Goal: Task Accomplishment & Management: Use online tool/utility

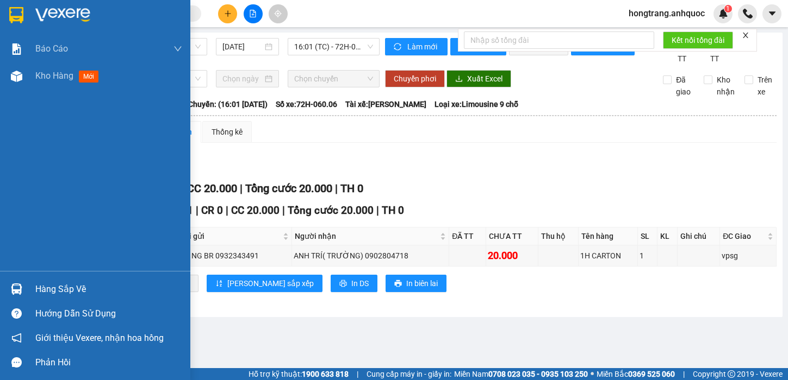
click at [14, 78] on img at bounding box center [16, 76] width 11 height 11
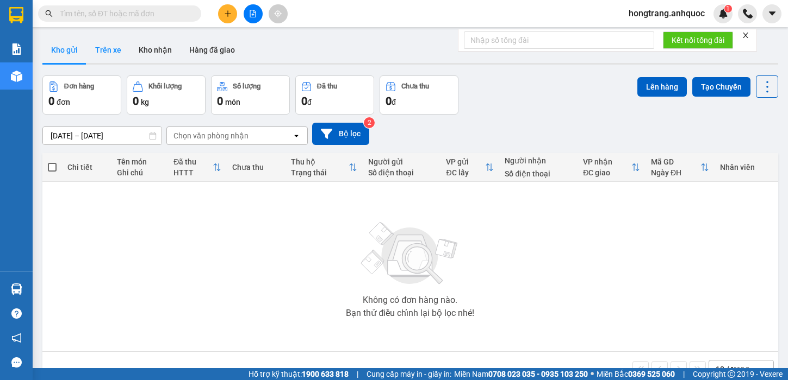
click at [112, 50] on button "Trên xe" at bounding box center [107, 50] width 43 height 26
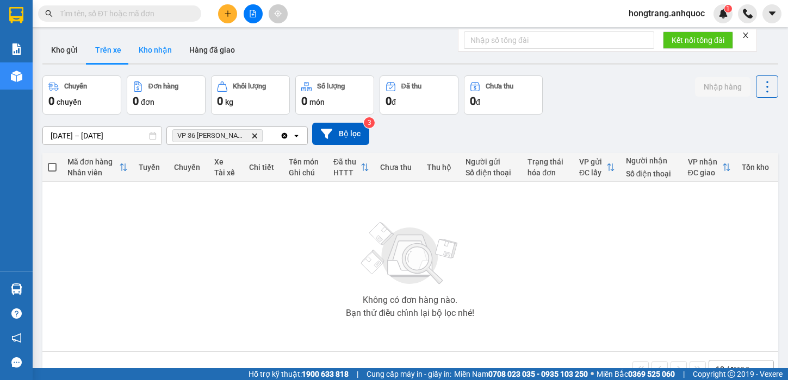
click at [141, 43] on button "Kho nhận" at bounding box center [155, 50] width 51 height 26
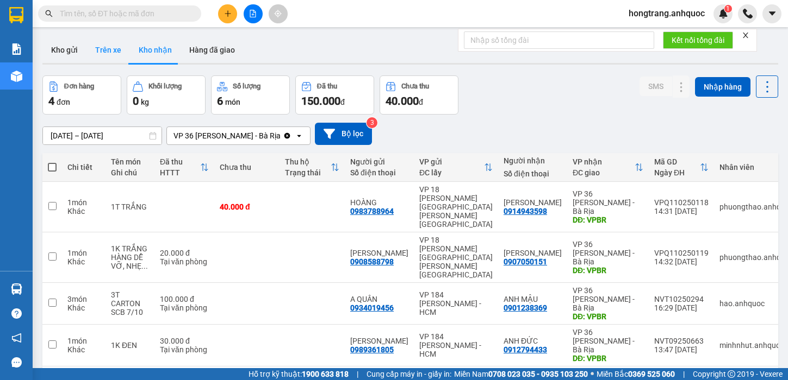
click at [112, 54] on button "Trên xe" at bounding box center [107, 50] width 43 height 26
type input "[DATE] – [DATE]"
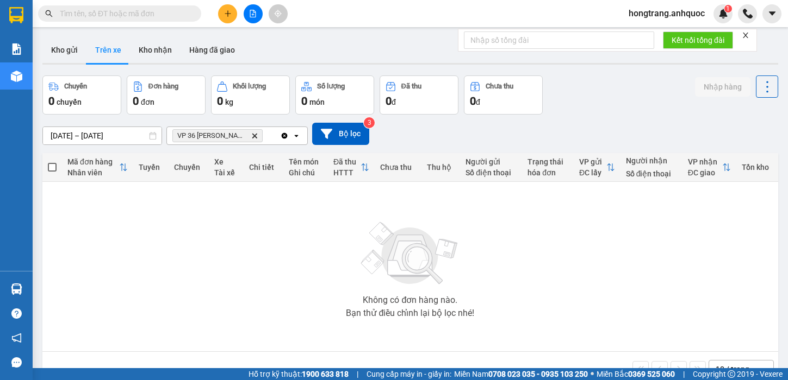
drag, startPoint x: 77, startPoint y: 273, endPoint x: 118, endPoint y: 278, distance: 42.2
click at [76, 273] on div "Không có đơn hàng nào. Bạn thử điều chỉnh lại bộ lọc nhé!" at bounding box center [410, 266] width 725 height 163
drag, startPoint x: 81, startPoint y: 279, endPoint x: 89, endPoint y: 279, distance: 8.2
click at [82, 279] on div "Không có đơn hàng nào. Bạn thử điều chỉnh lại bộ lọc nhé!" at bounding box center [410, 266] width 725 height 163
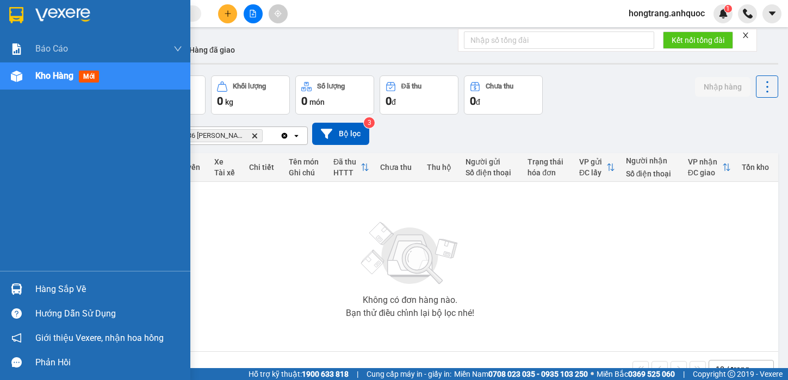
drag, startPoint x: 1, startPoint y: 215, endPoint x: 398, endPoint y: 60, distance: 427.0
click at [10, 215] on div "Báo cáo Báo cáo dòng tiền (nhân viên) Doanh số tạo đơn theo VP gửi (nhà xe) Doa…" at bounding box center [95, 153] width 190 height 236
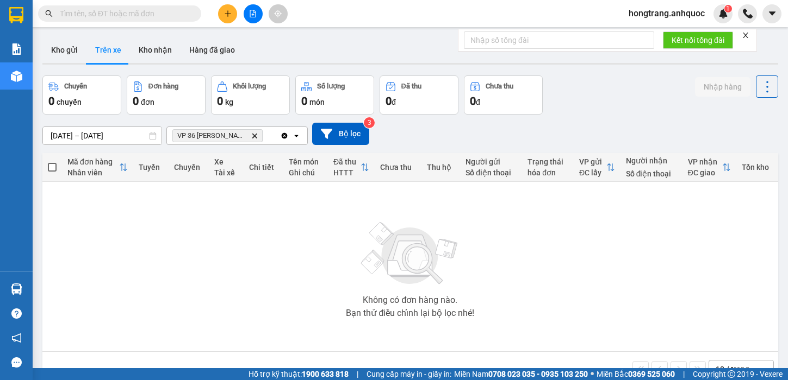
click at [230, 10] on icon "plus" at bounding box center [228, 14] width 8 height 8
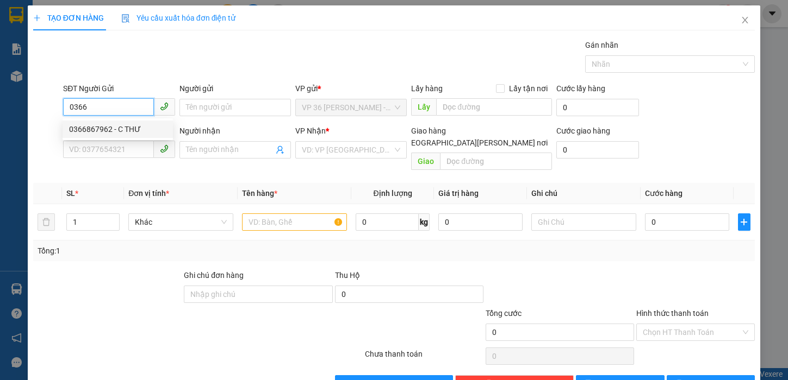
click at [105, 130] on div "0366867962 - C THƯ" at bounding box center [117, 129] width 97 height 12
type input "0366867962"
type input "C THƯ"
type input "0978242813"
type input "A HOÀN"
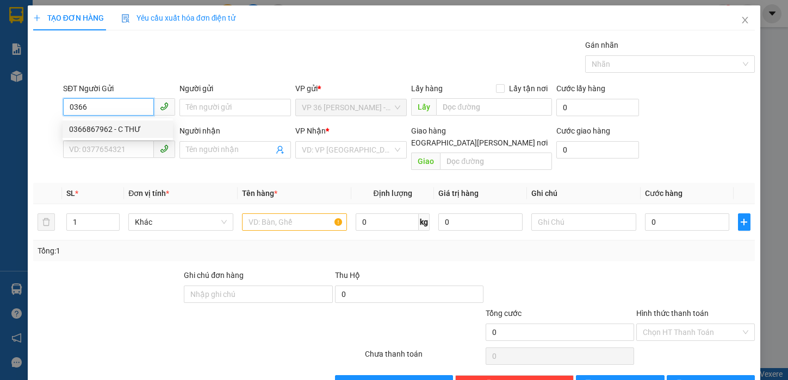
type input "VPNVT"
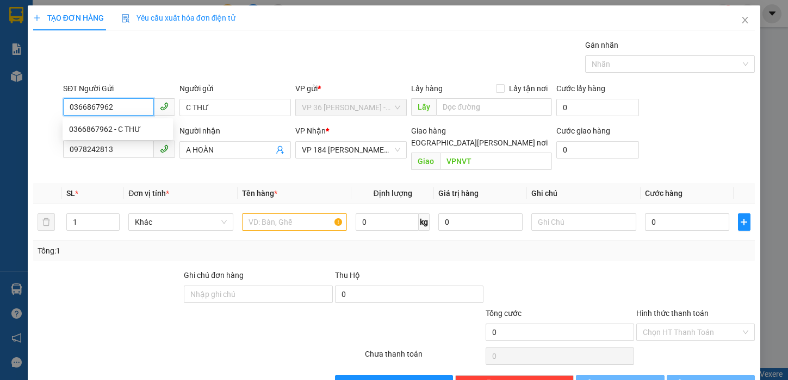
type input "20.000"
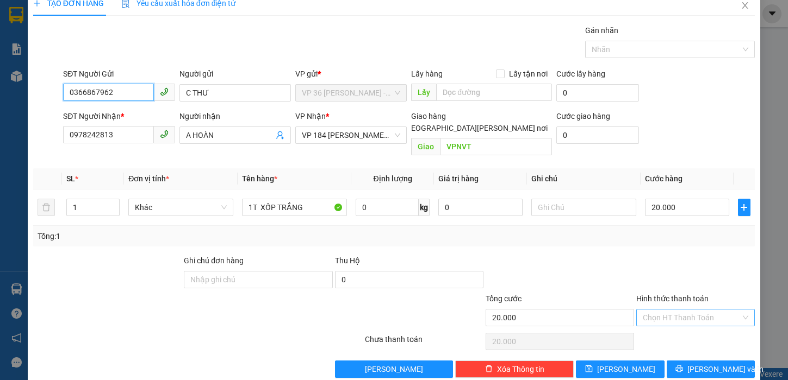
scroll to position [22, 0]
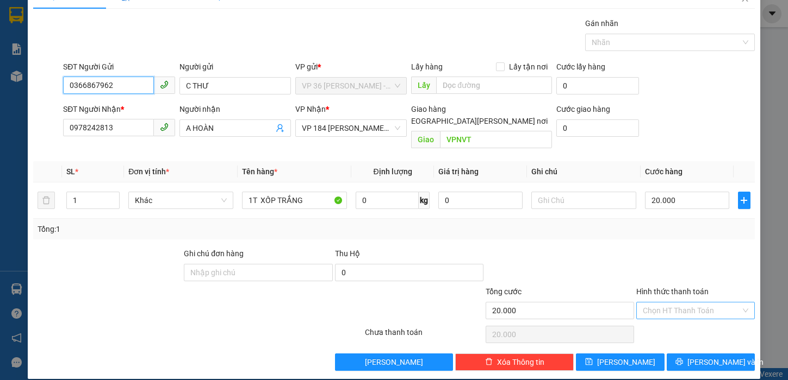
type input "0366867962"
click at [685, 303] on input "Hình thức thanh toán" at bounding box center [691, 311] width 98 height 16
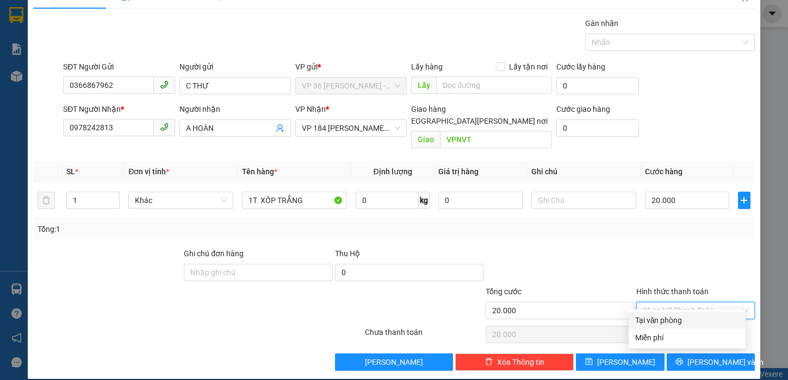
click at [669, 320] on div "Tại văn phòng" at bounding box center [687, 321] width 104 height 12
type input "0"
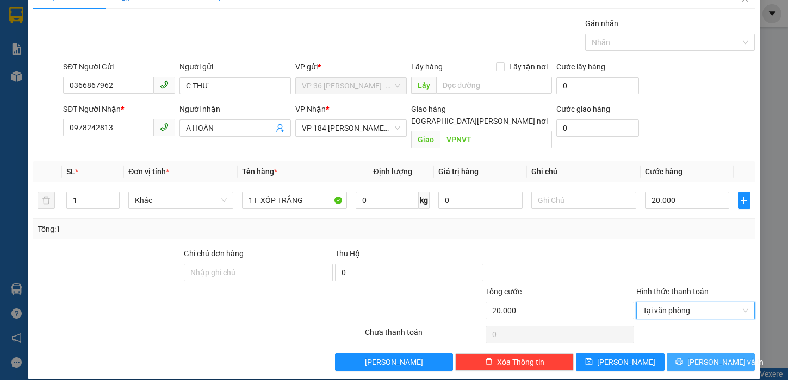
click at [698, 357] on span "[PERSON_NAME] và In" at bounding box center [725, 363] width 76 height 12
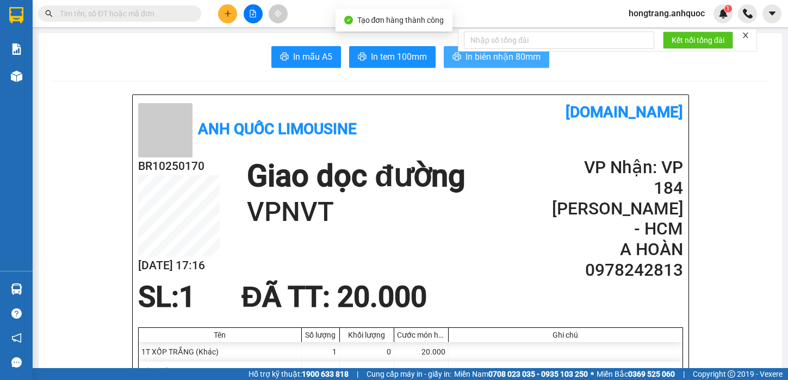
click at [457, 58] on button "In biên nhận 80mm" at bounding box center [496, 57] width 105 height 22
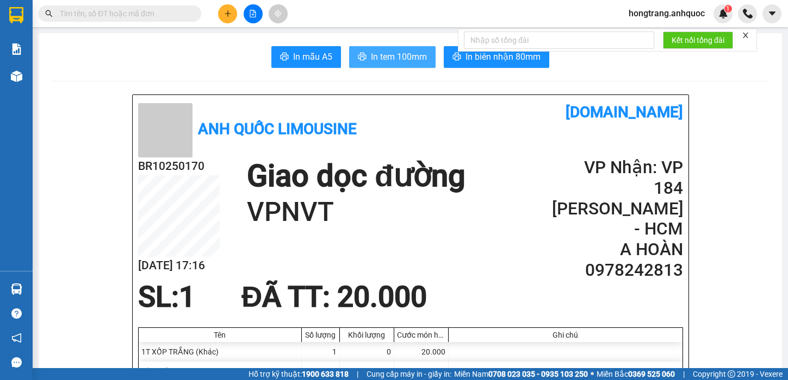
click at [367, 65] on button "In tem 100mm" at bounding box center [392, 57] width 86 height 22
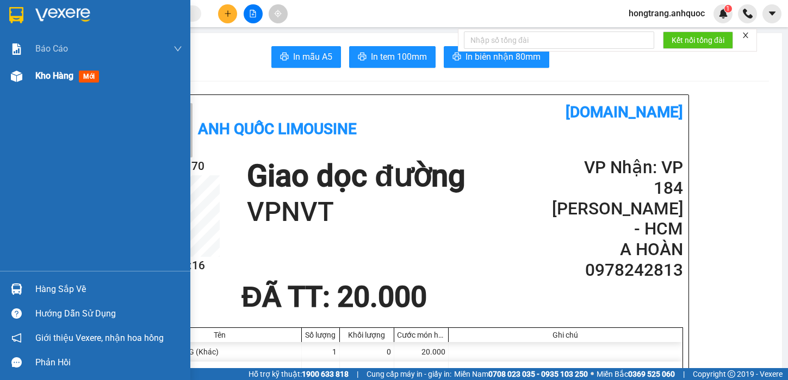
click at [29, 78] on div "Kho hàng mới" at bounding box center [95, 76] width 190 height 27
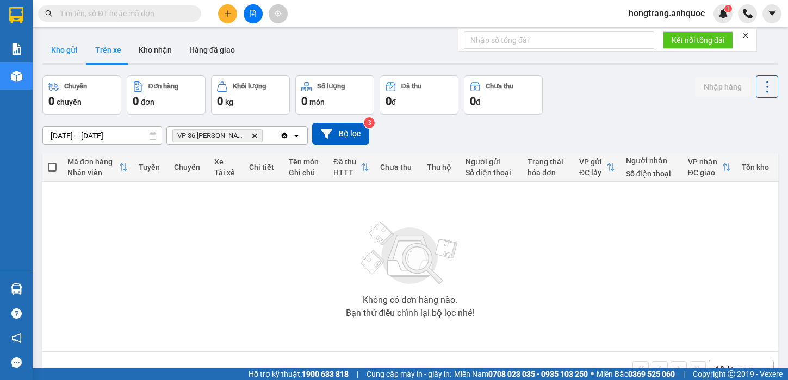
click at [57, 49] on button "Kho gửi" at bounding box center [64, 50] width 44 height 26
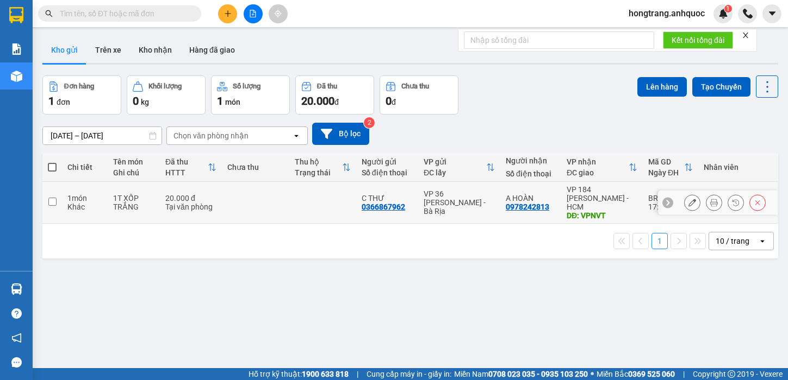
click at [66, 191] on td "1 món Khác" at bounding box center [85, 203] width 46 height 42
checkbox input "true"
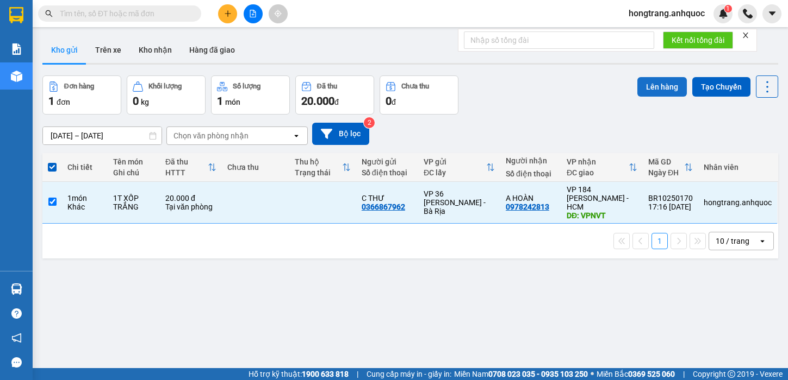
click at [638, 89] on button "Lên hàng" at bounding box center [661, 87] width 49 height 20
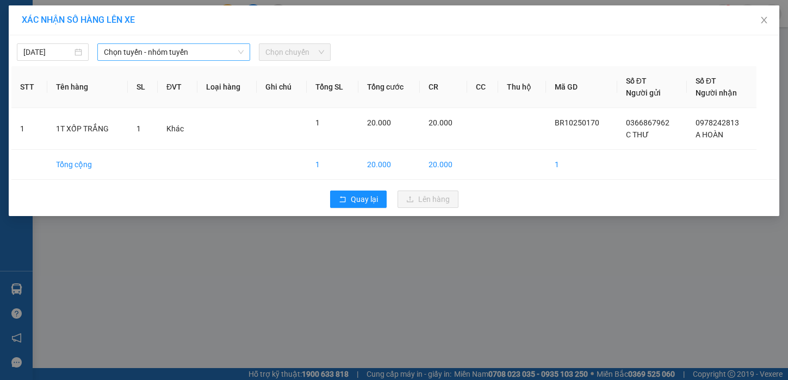
click at [186, 47] on span "Chọn tuyến - nhóm tuyến" at bounding box center [174, 52] width 140 height 16
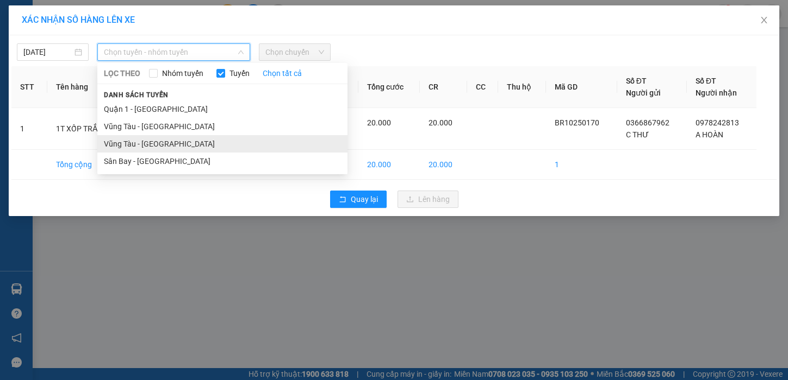
click at [152, 146] on li "Vũng Tàu - [GEOGRAPHIC_DATA]" at bounding box center [222, 143] width 250 height 17
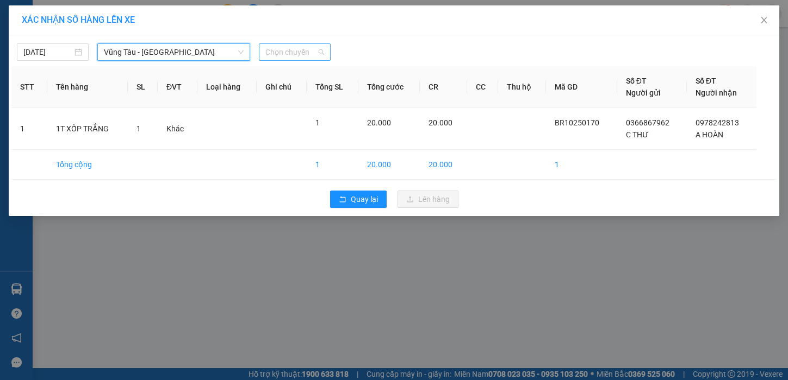
click at [289, 54] on span "Chọn chuyến" at bounding box center [294, 52] width 59 height 16
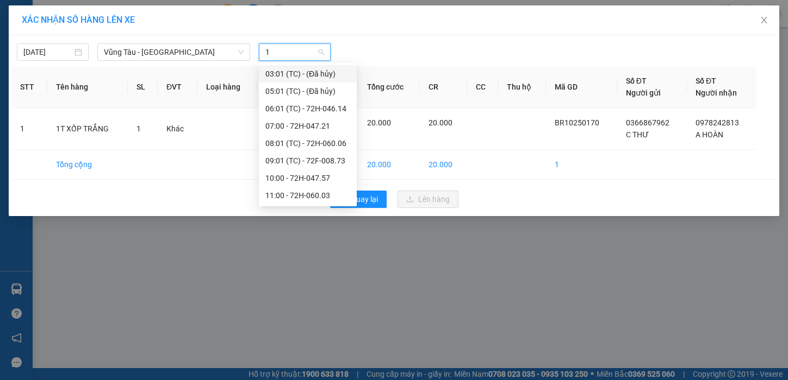
type input "17"
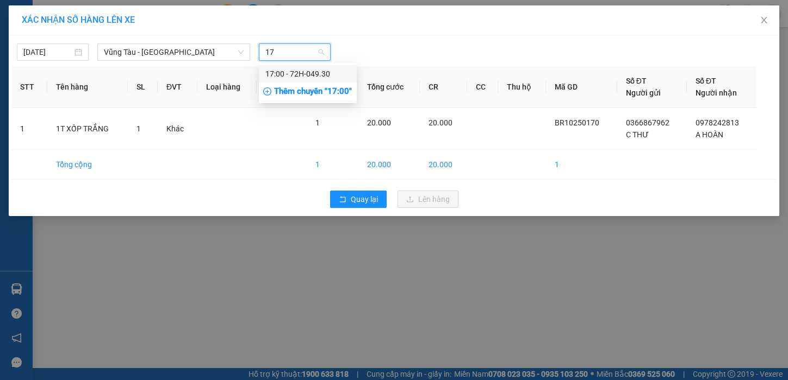
click at [276, 71] on div "17:00 - 72H-049.30" at bounding box center [307, 74] width 85 height 12
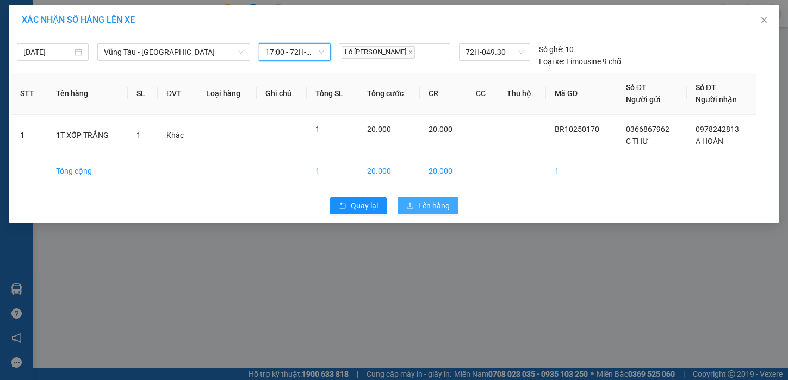
click at [419, 207] on span "Lên hàng" at bounding box center [434, 206] width 32 height 12
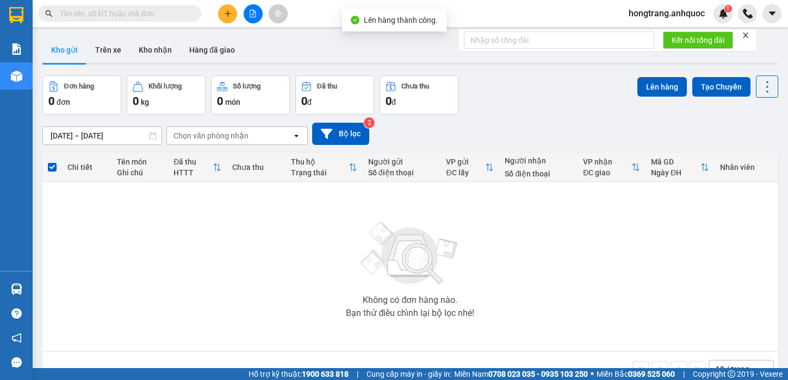
click at [132, 243] on div "Không có đơn hàng nào. Bạn thử điều chỉnh lại bộ lọc nhé!" at bounding box center [410, 266] width 725 height 163
click at [256, 13] on icon "file-add" at bounding box center [253, 14] width 8 height 8
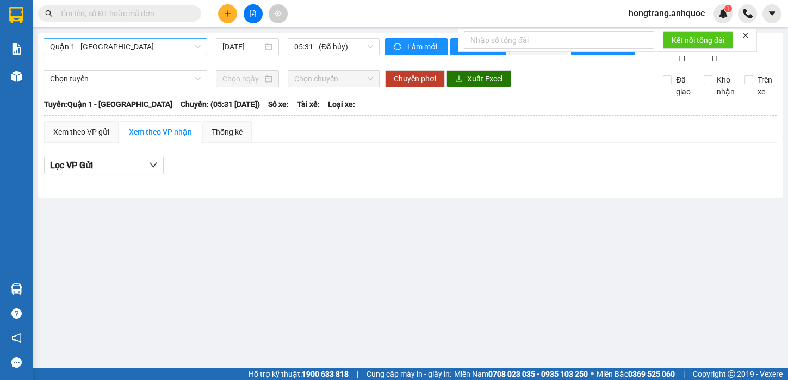
click at [115, 49] on span "Quận 1 - [GEOGRAPHIC_DATA]" at bounding box center [125, 47] width 151 height 16
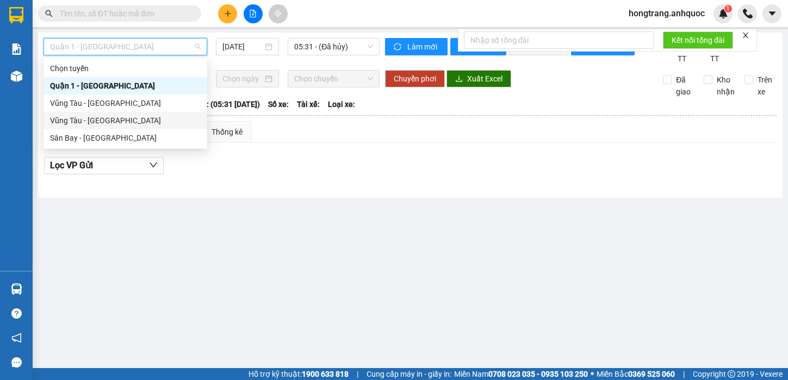
click at [94, 120] on div "Vũng Tàu - [GEOGRAPHIC_DATA]" at bounding box center [125, 121] width 151 height 12
type input "[DATE]"
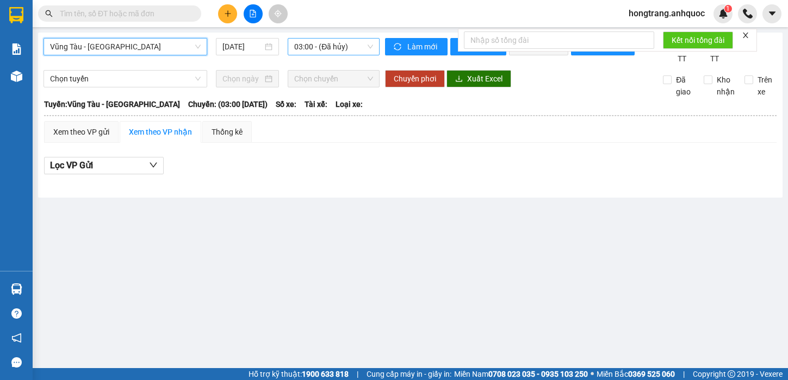
click at [302, 53] on span "03:00 - (Đã hủy)" at bounding box center [333, 47] width 79 height 16
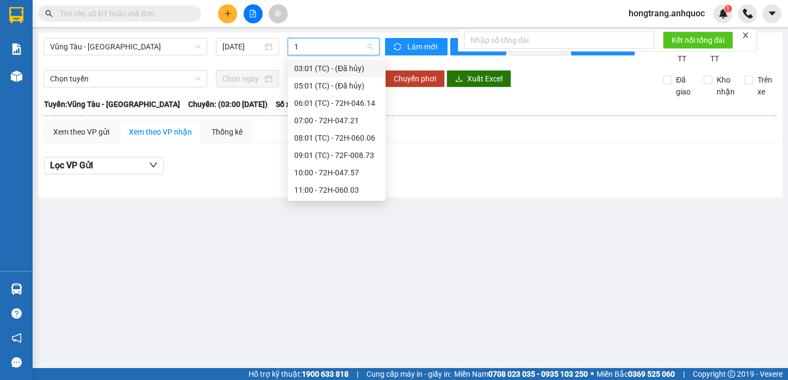
type input "17"
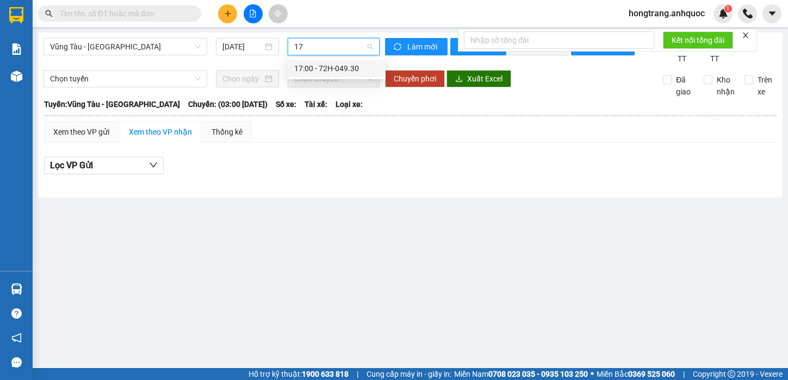
click at [304, 70] on div "17:00 - 72H-049.30" at bounding box center [336, 69] width 85 height 12
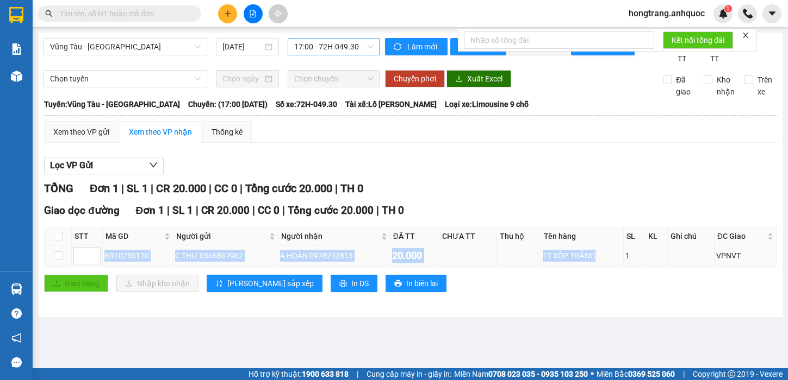
drag, startPoint x: 105, startPoint y: 267, endPoint x: 599, endPoint y: 270, distance: 494.1
click at [599, 267] on tr "BR10250170 C THƯ 0366867962 A [PERSON_NAME] 0978242813 20.000 1T XỐP TRẮNG 1 VP…" at bounding box center [411, 256] width 732 height 21
copy tr "BR10250170 C THƯ 0366867962 A [PERSON_NAME] 0978242813 20.000 1T XỐP TRẮNG"
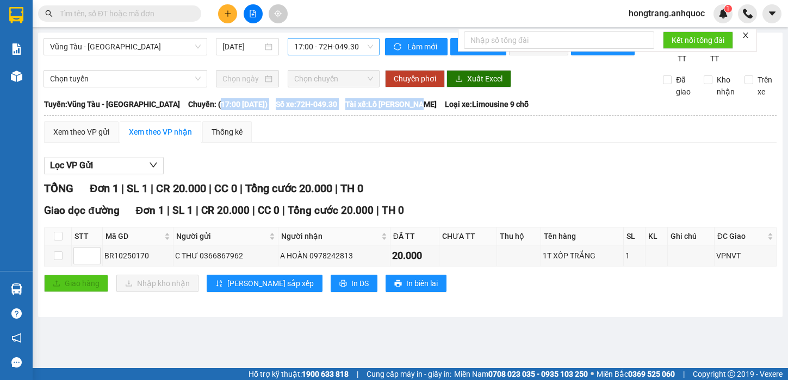
drag, startPoint x: 186, startPoint y: 118, endPoint x: 420, endPoint y: 117, distance: 234.3
click at [420, 110] on div "[PERSON_NAME]: Vũng Tàu - [GEOGRAPHIC_DATA]: (17:00 [DATE]) Số xe: 72H-049.30 T…" at bounding box center [410, 104] width 732 height 12
copy div "17:00 [DATE]) Số xe: 72H-049.30 Tài xế: Lồ [PERSON_NAME]"
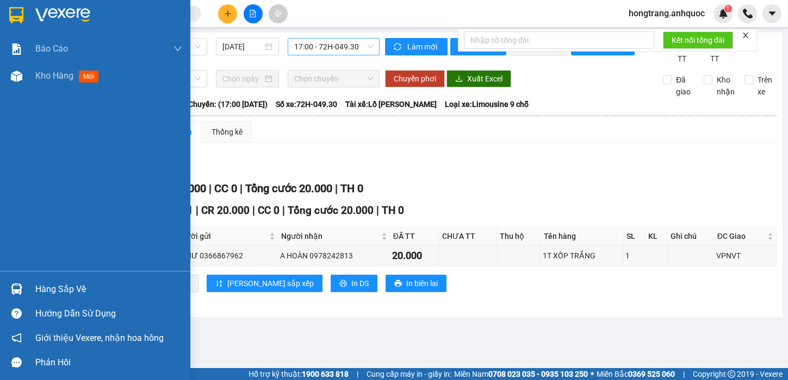
drag, startPoint x: 1, startPoint y: 201, endPoint x: 52, endPoint y: 201, distance: 51.1
click at [1, 201] on div "Báo cáo Báo cáo dòng tiền (nhân viên) Doanh số tạo đơn theo VP gửi (nhà xe) Doa…" at bounding box center [95, 153] width 190 height 236
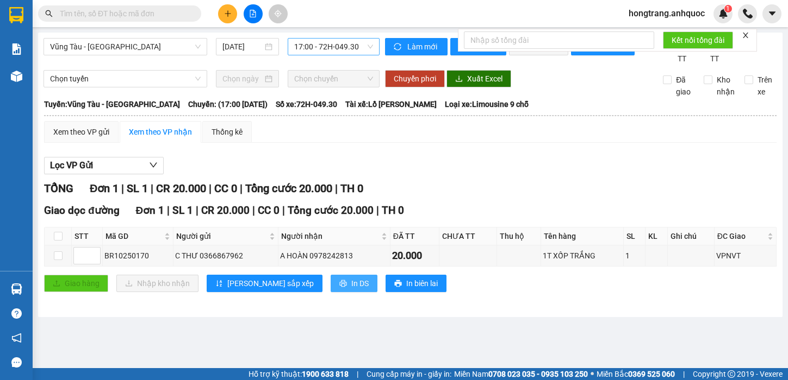
click at [351, 290] on span "In DS" at bounding box center [359, 284] width 17 height 12
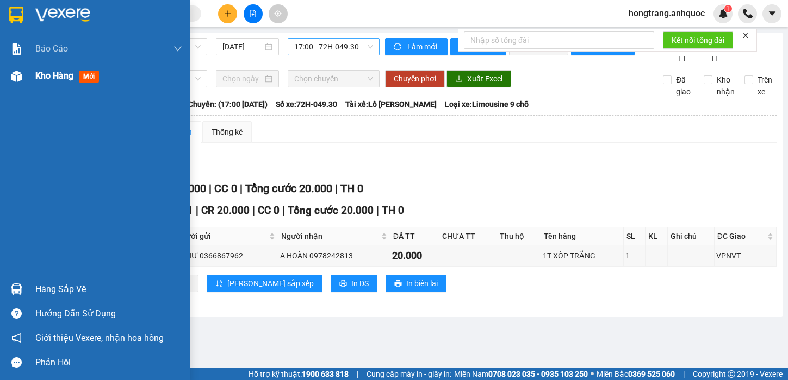
click at [20, 78] on img at bounding box center [16, 76] width 11 height 11
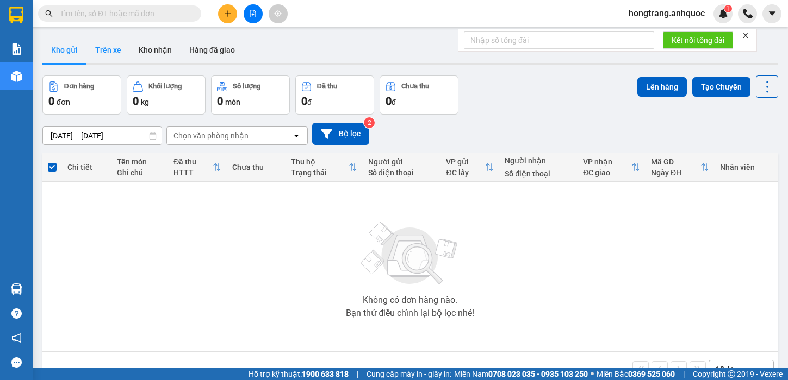
click at [109, 50] on button "Trên xe" at bounding box center [107, 50] width 43 height 26
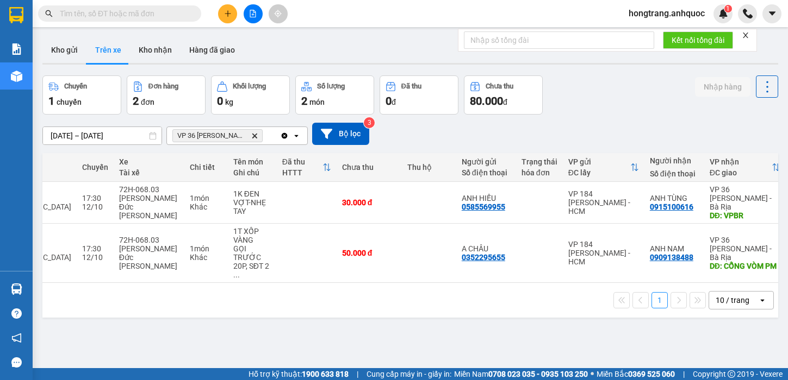
scroll to position [0, 101]
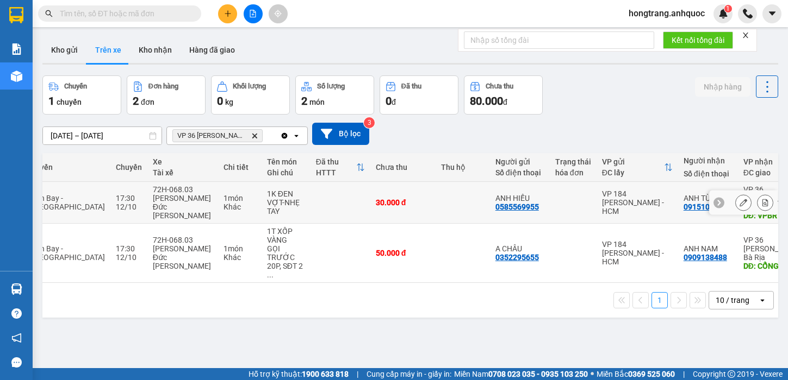
click at [762, 199] on icon at bounding box center [765, 203] width 6 height 8
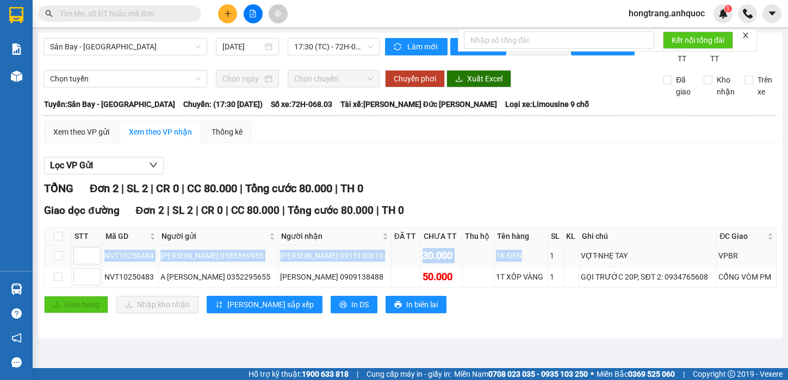
drag, startPoint x: 104, startPoint y: 270, endPoint x: 504, endPoint y: 259, distance: 400.7
click at [504, 259] on tr "NVT10250484 [PERSON_NAME] 0585569955 [PERSON_NAME] 0915100616 30.000 1K ĐEN 1 V…" at bounding box center [411, 256] width 732 height 21
copy tr "NVT10250484 [PERSON_NAME] 0585569955 [PERSON_NAME] 0915100616 30.000 1K ĐEN"
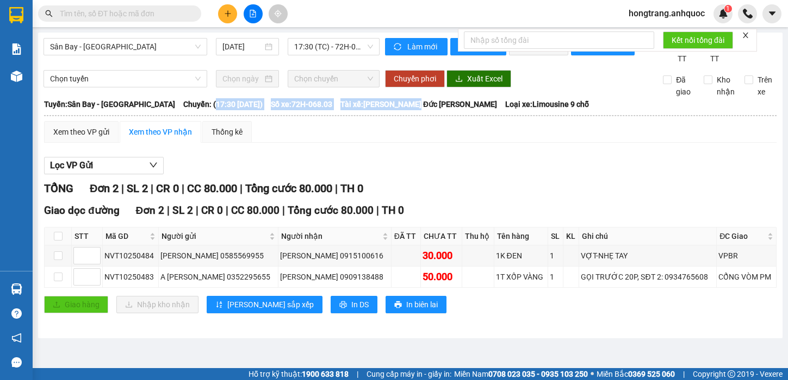
copy div "17:30 [DATE]) Số xe: 72H-068.03 Tài xế: [PERSON_NAME] Đức [PERSON_NAME]"
drag, startPoint x: 185, startPoint y: 117, endPoint x: 418, endPoint y: 116, distance: 232.6
click at [418, 110] on div "[PERSON_NAME]: [GEOGRAPHIC_DATA] - [GEOGRAPHIC_DATA][PERSON_NAME]: (17:30 [DATE…" at bounding box center [410, 104] width 732 height 12
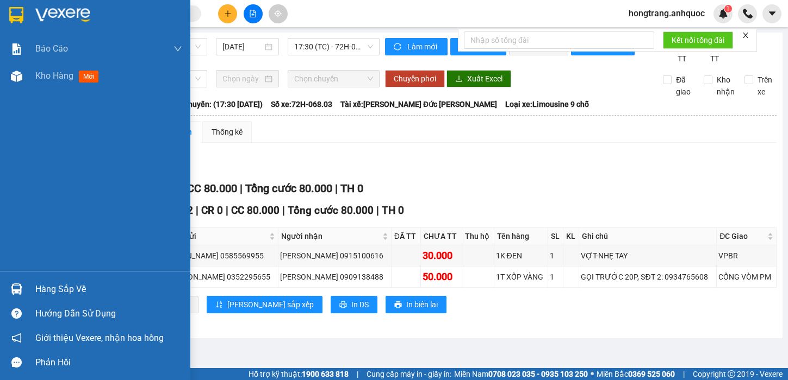
click at [1, 163] on div "Báo cáo Báo cáo dòng tiền (nhân viên) Doanh số tạo đơn theo VP gửi (nhà xe) Doa…" at bounding box center [95, 153] width 190 height 236
